Goal: Task Accomplishment & Management: Manage account settings

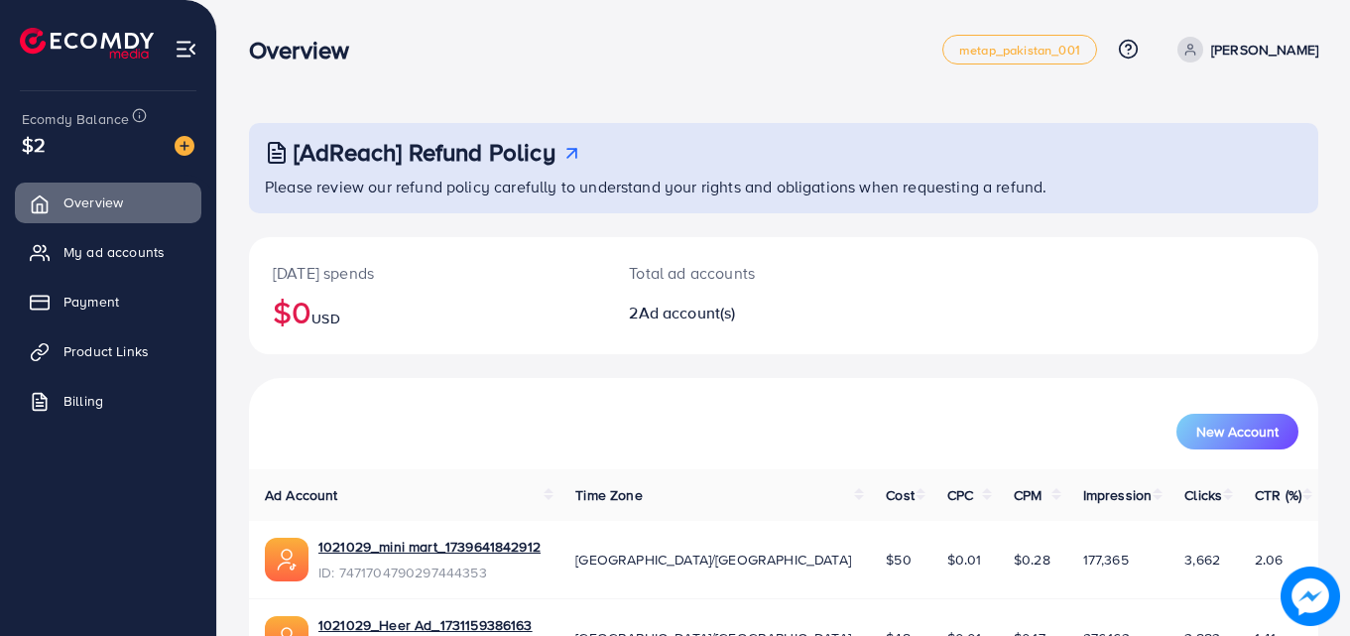
scroll to position [125, 0]
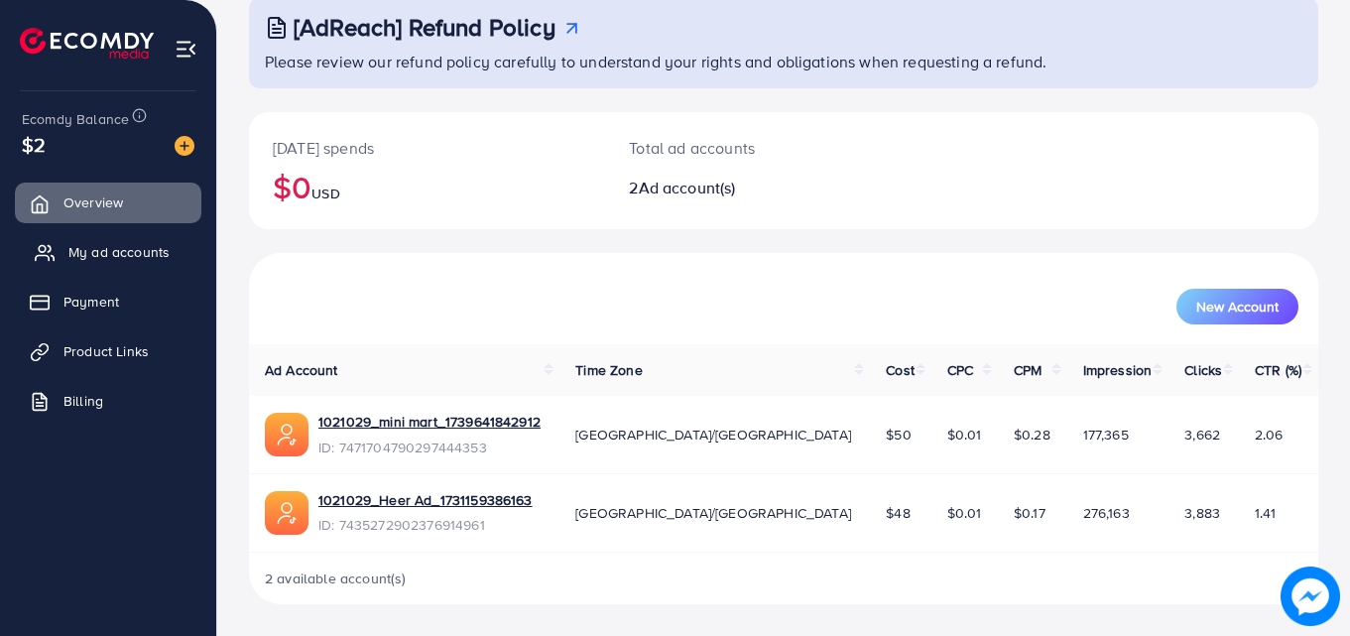
click at [93, 255] on span "My ad accounts" at bounding box center [118, 252] width 101 height 20
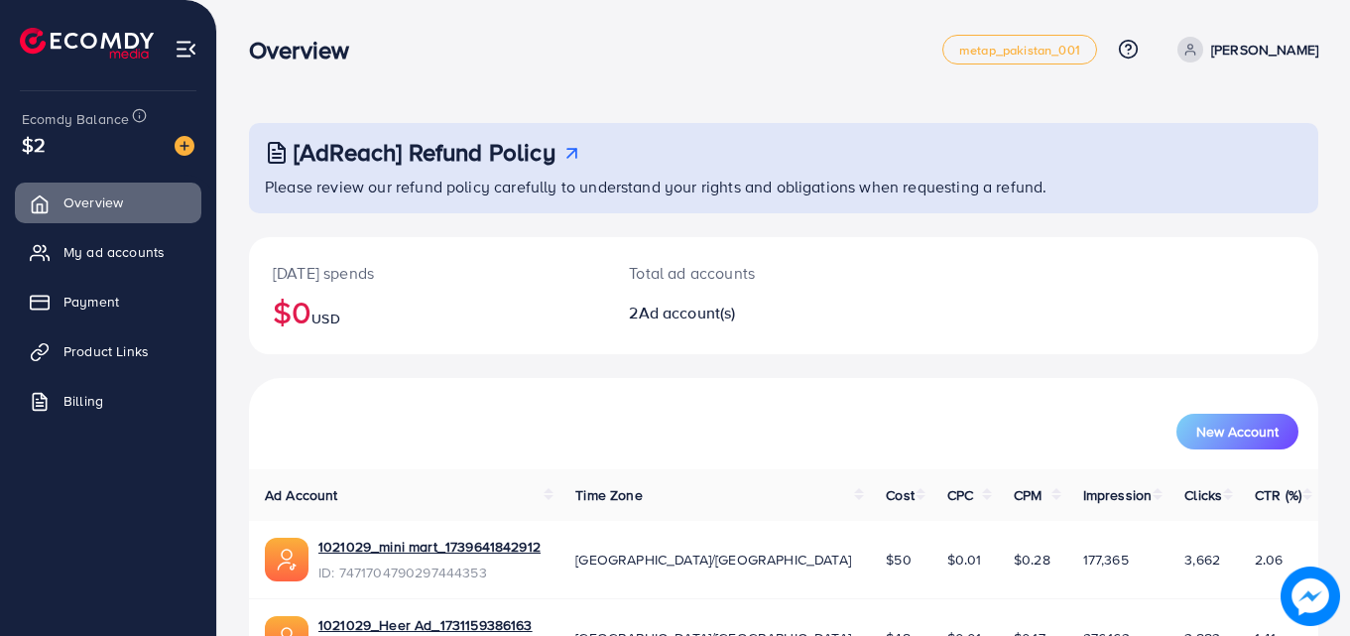
scroll to position [125, 0]
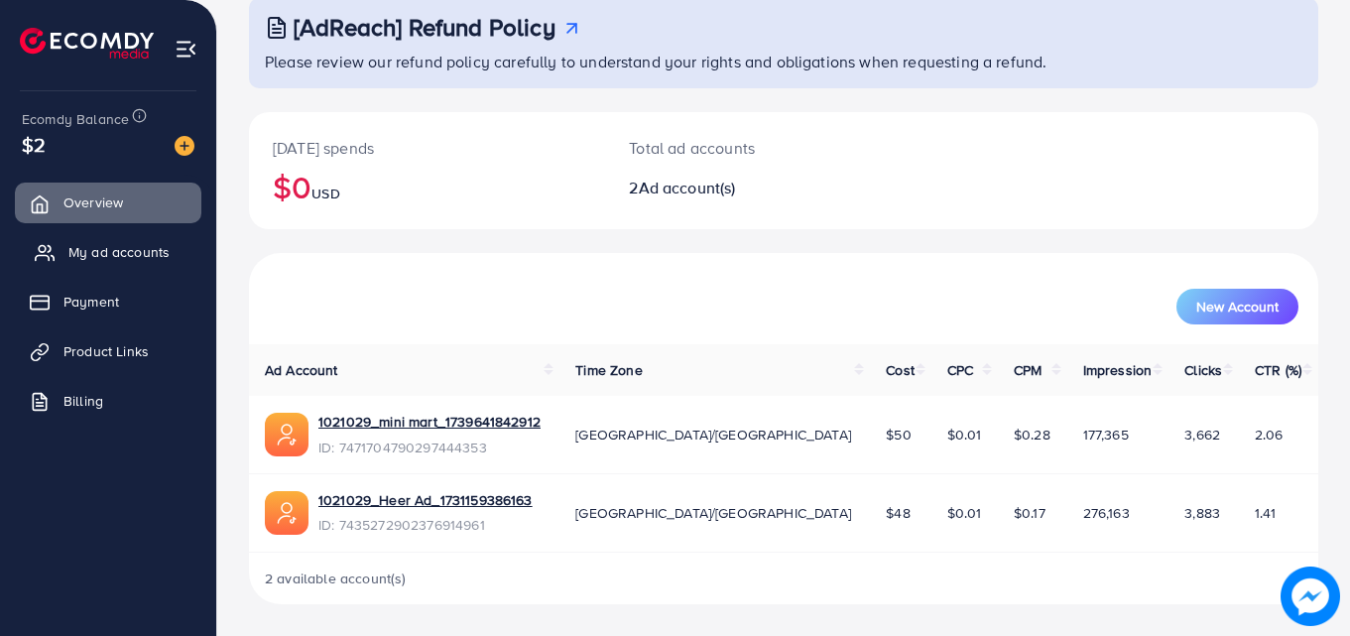
click at [125, 257] on span "My ad accounts" at bounding box center [118, 252] width 101 height 20
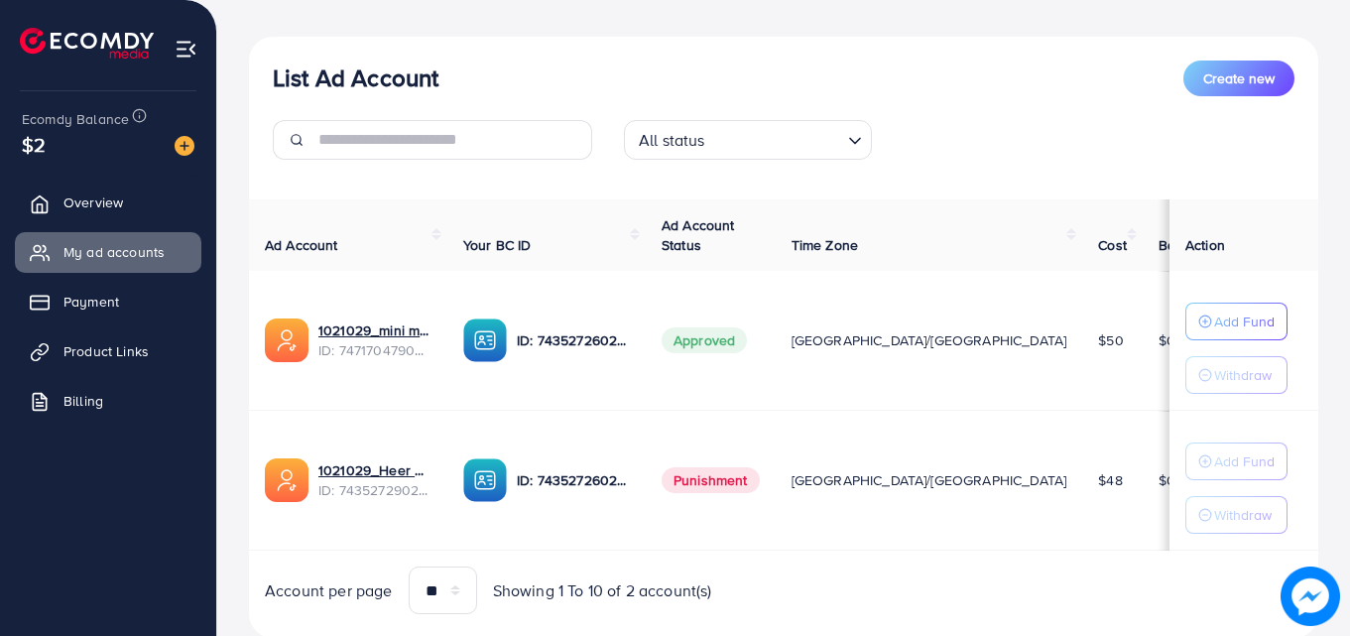
scroll to position [259, 0]
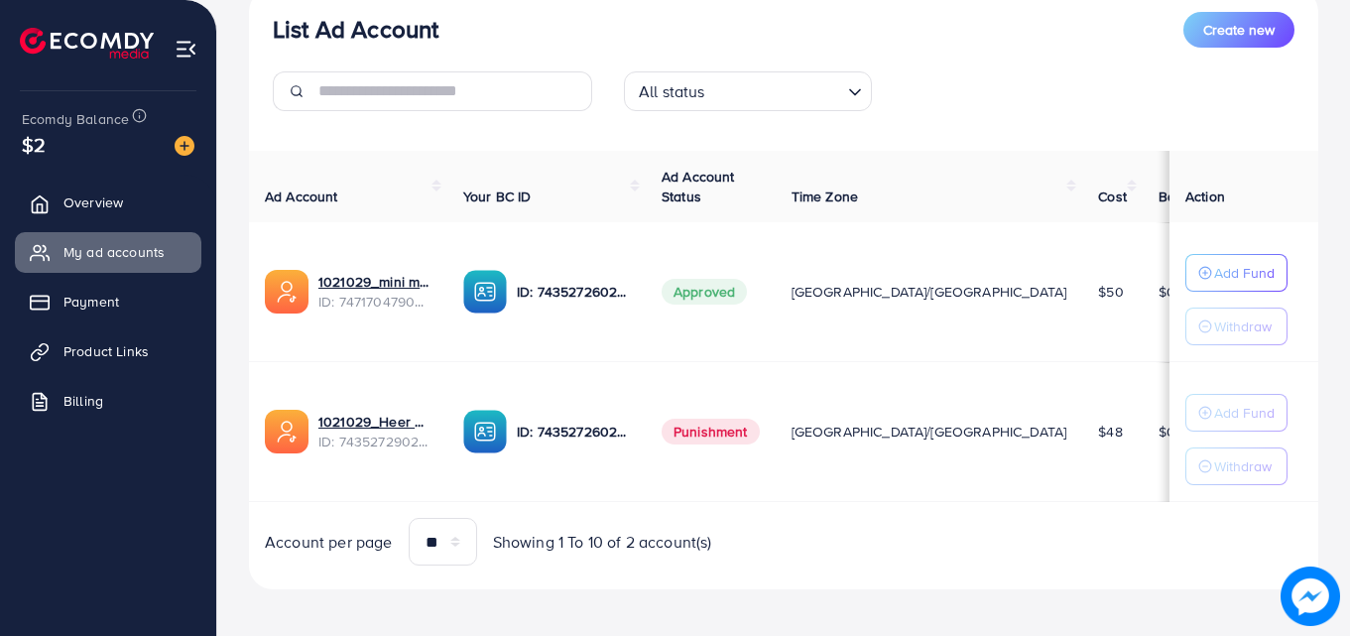
scroll to position [259, 0]
